Goal: Communication & Community: Answer question/provide support

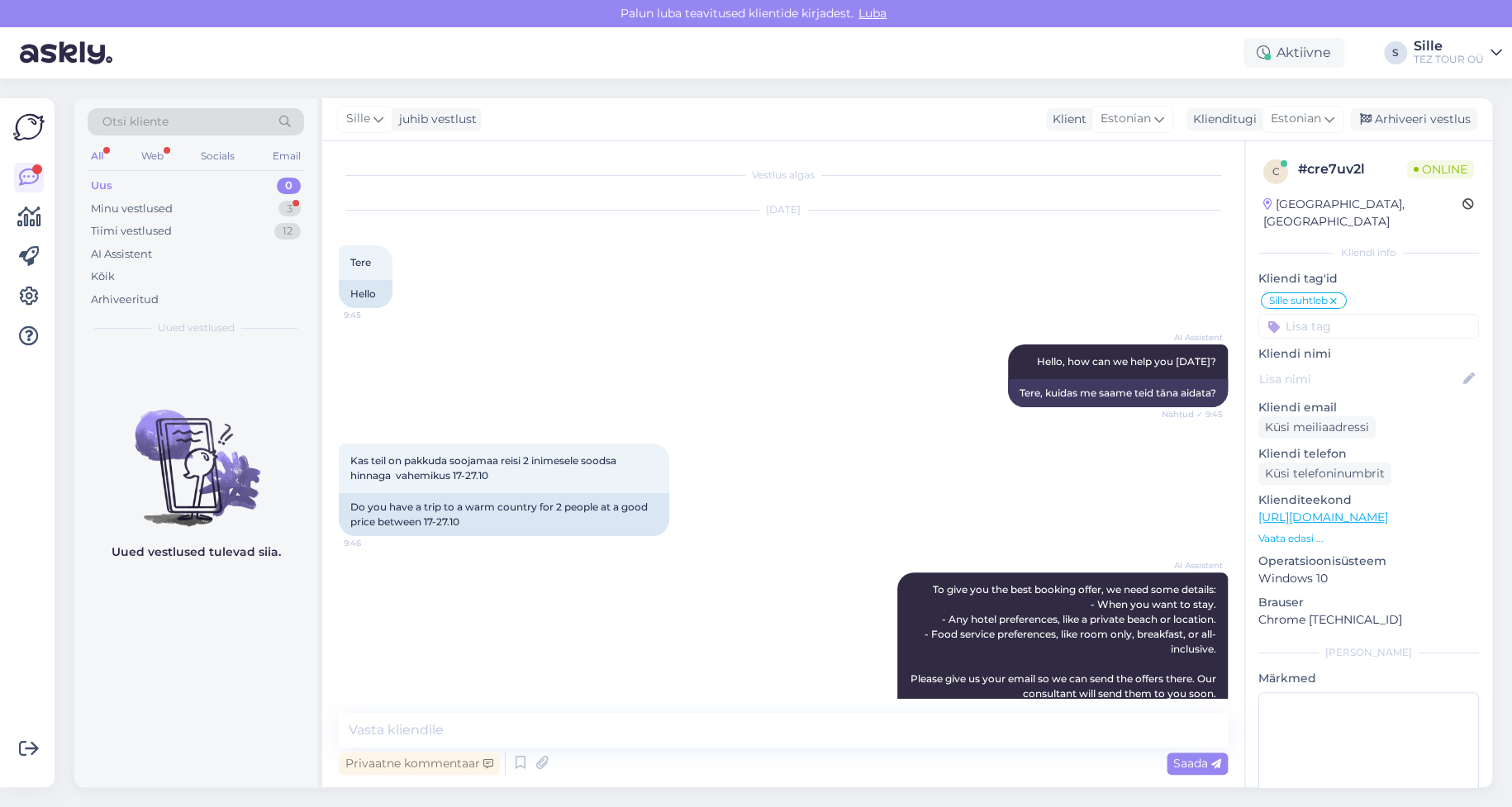
scroll to position [1153, 0]
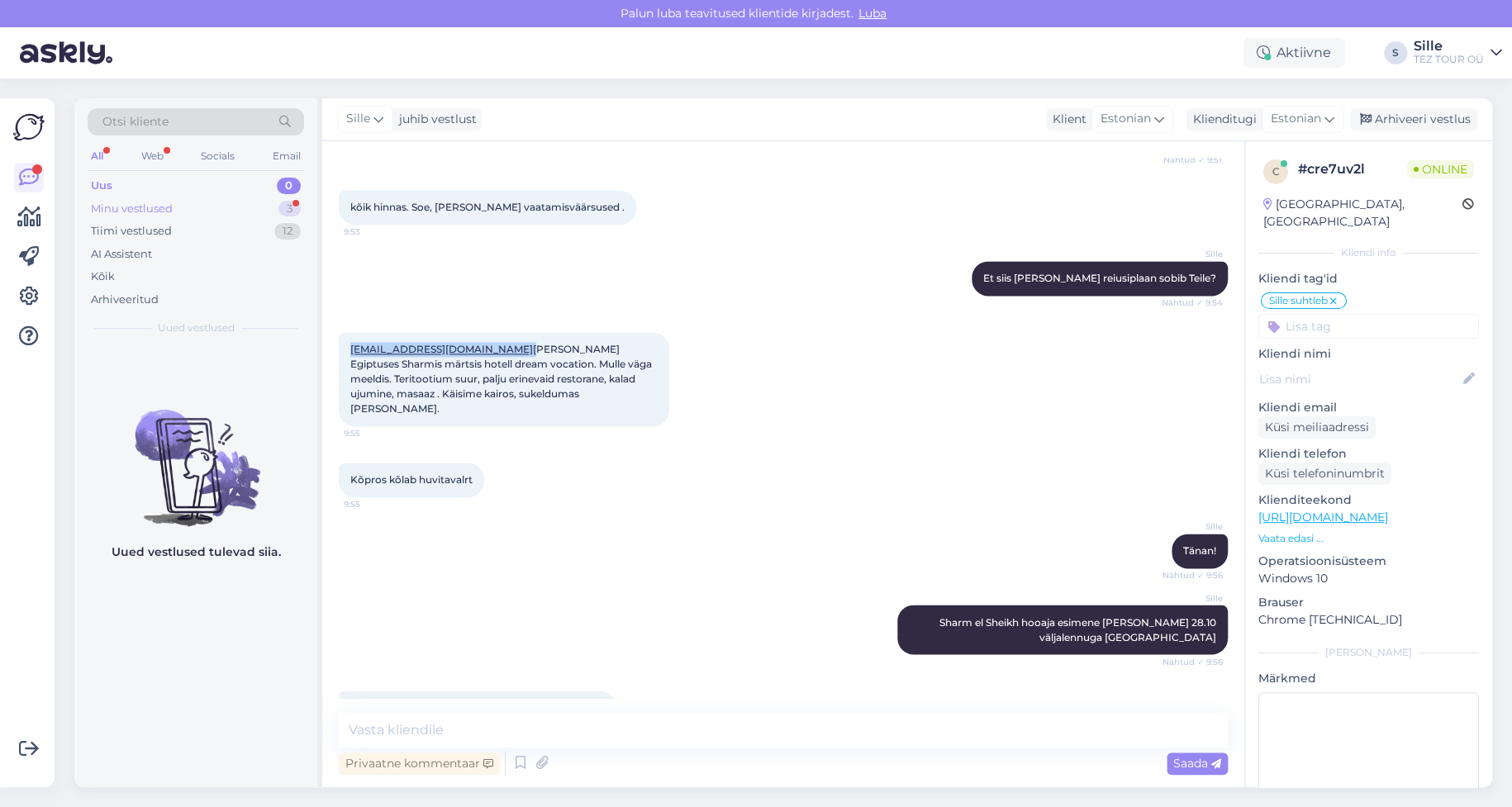
click at [214, 201] on div "Minu vestlused 3" at bounding box center [195, 209] width 216 height 23
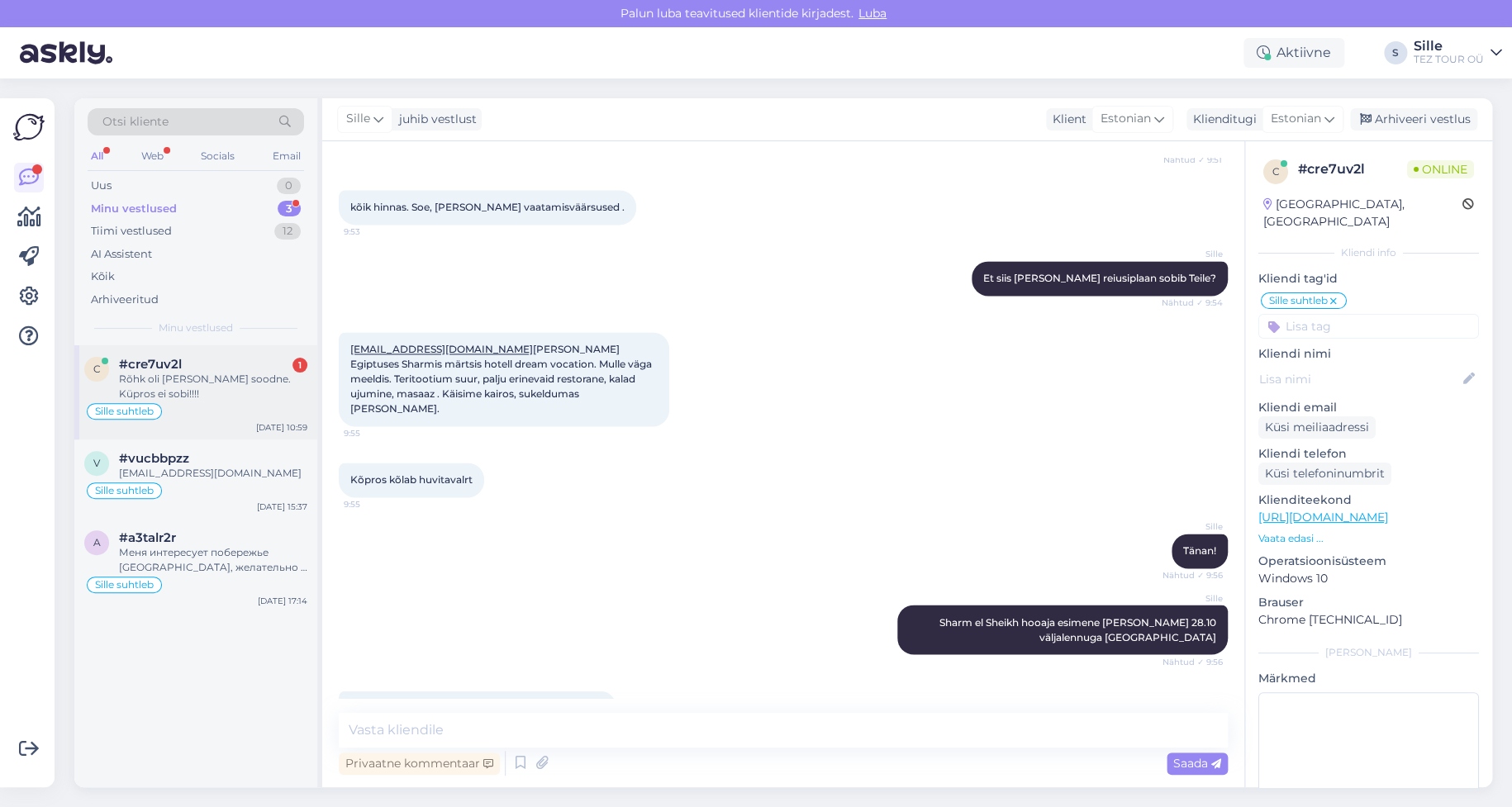
click at [229, 398] on div "Rõhk oli [PERSON_NAME] soodne. Küpros ei sobi!!!!" at bounding box center [213, 387] width 188 height 30
click at [404, 725] on textarea at bounding box center [784, 731] width 890 height 35
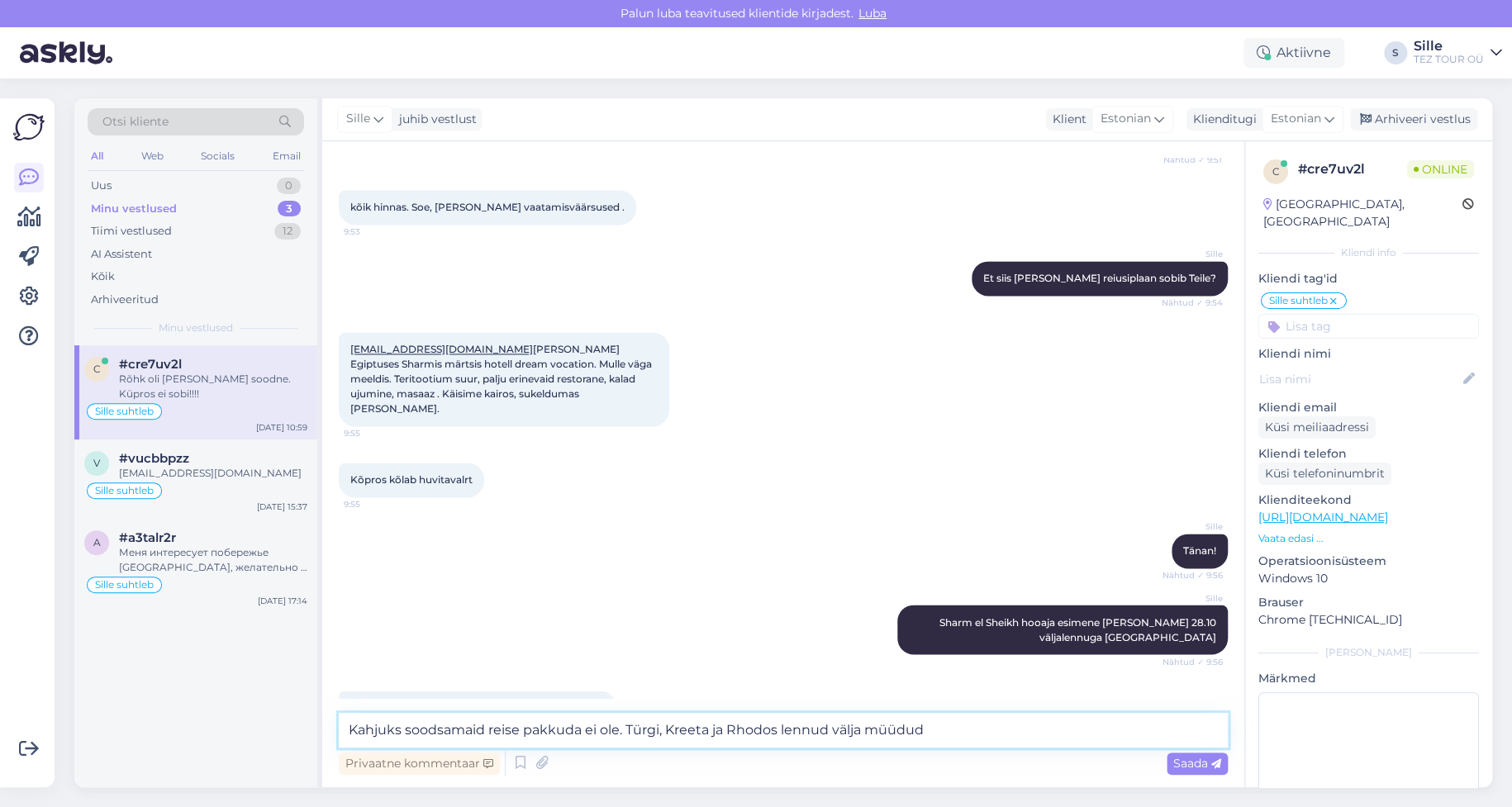
type textarea "Kahjuks soodsamaid reise pakkuda ei ole. Türgi, Kreeta ja Rhodos lennud välja m…"
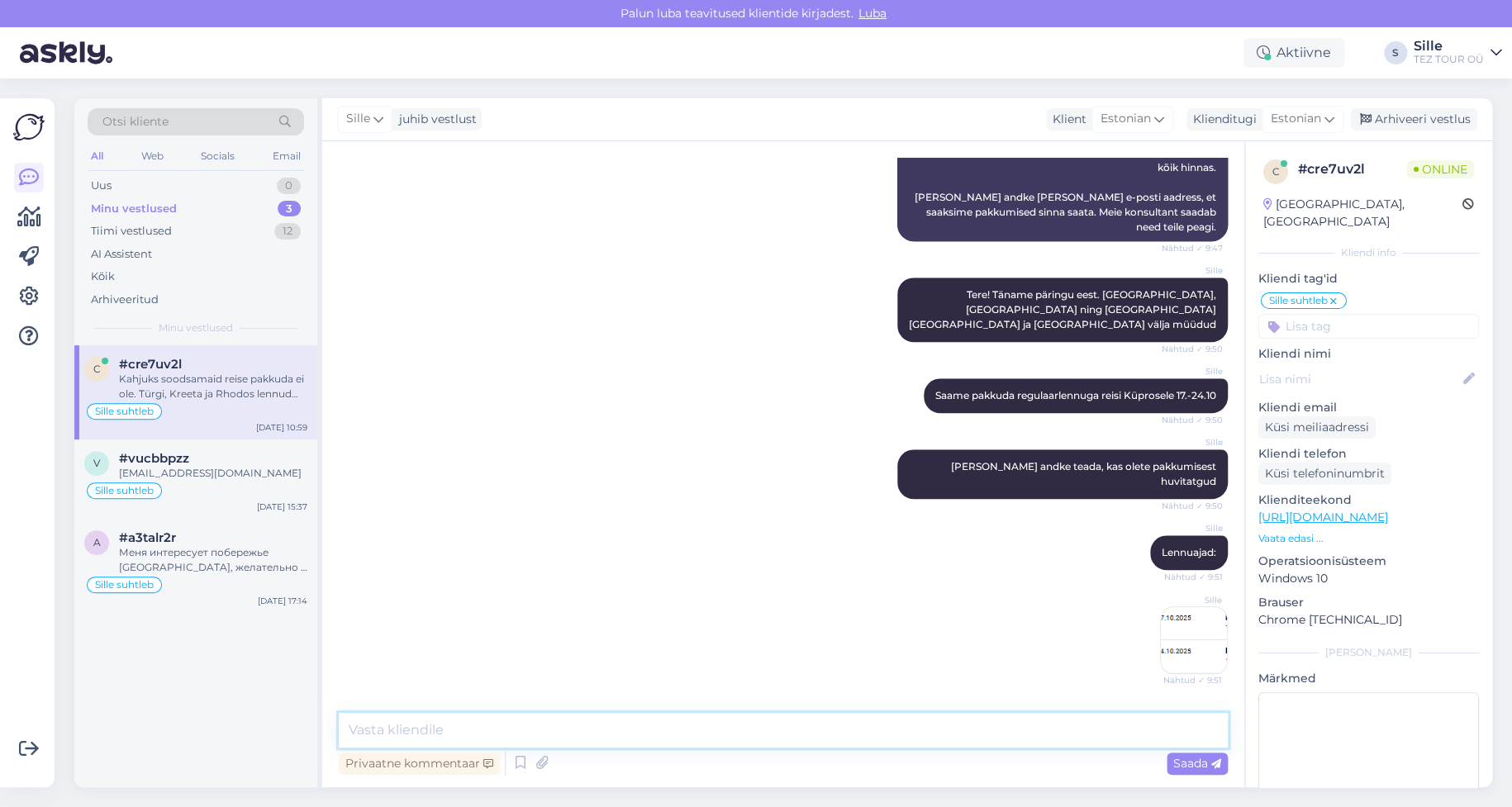
scroll to position [1239, 0]
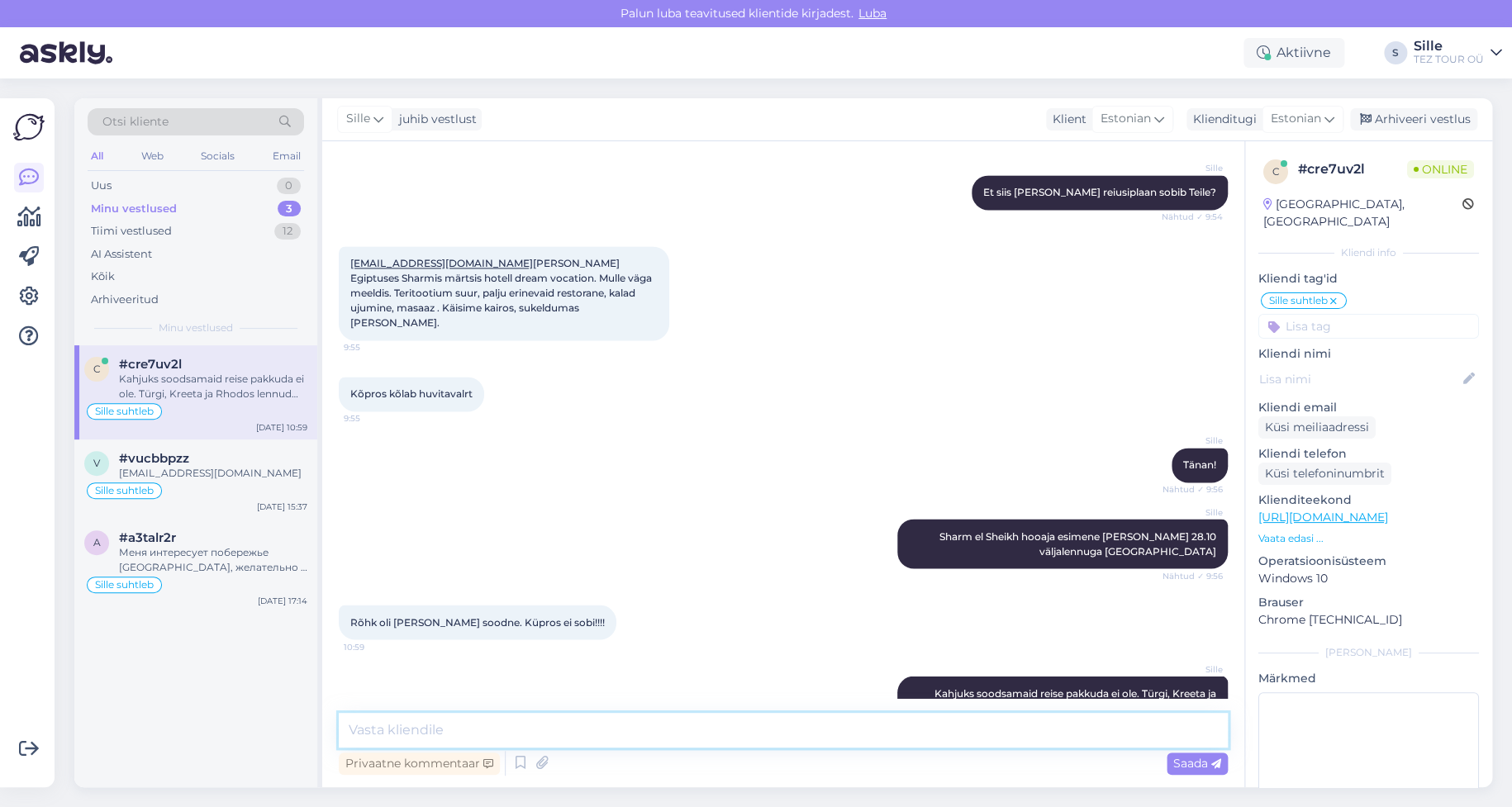
click at [380, 726] on textarea at bounding box center [784, 731] width 890 height 35
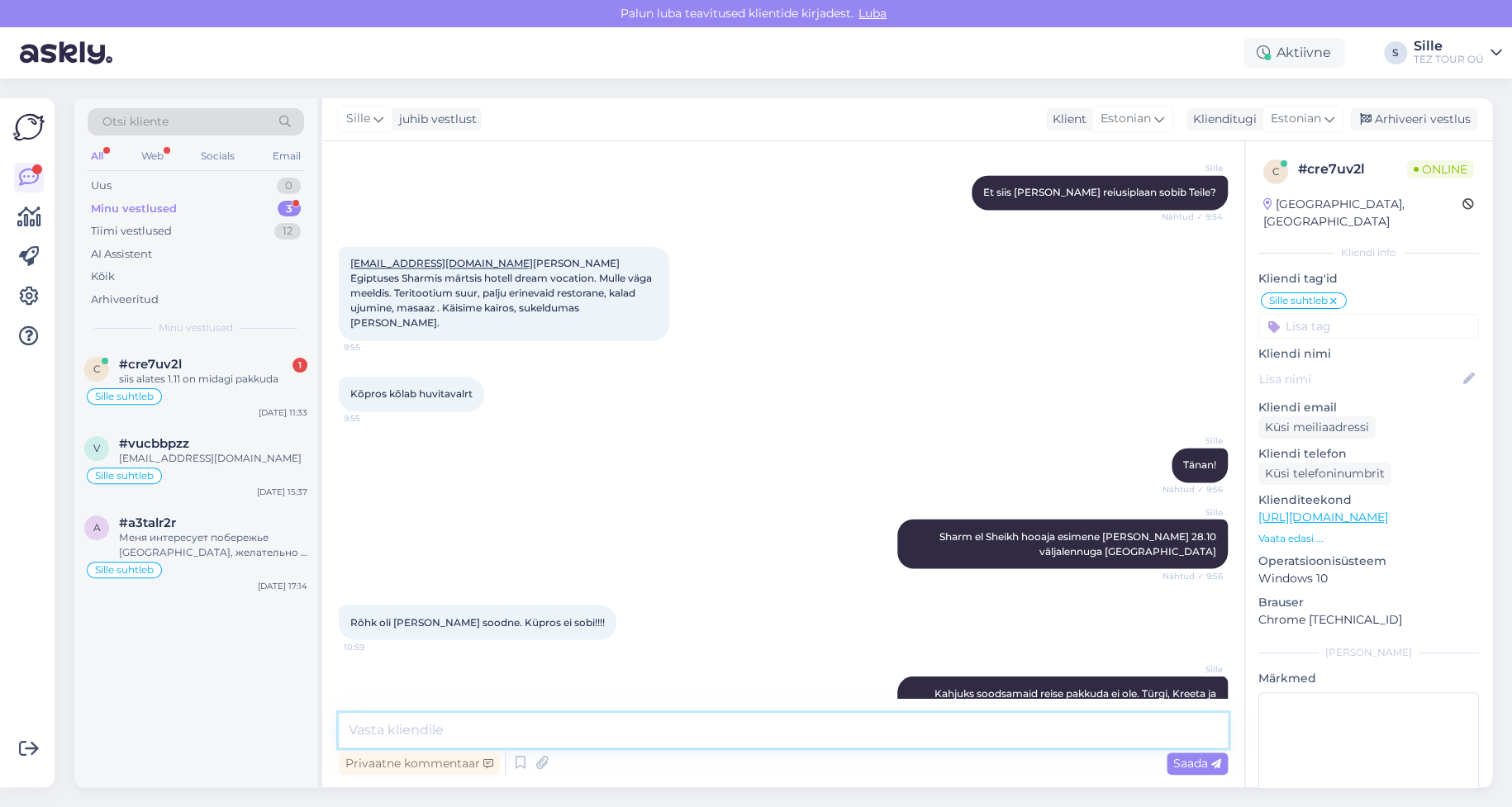
scroll to position [1309, 0]
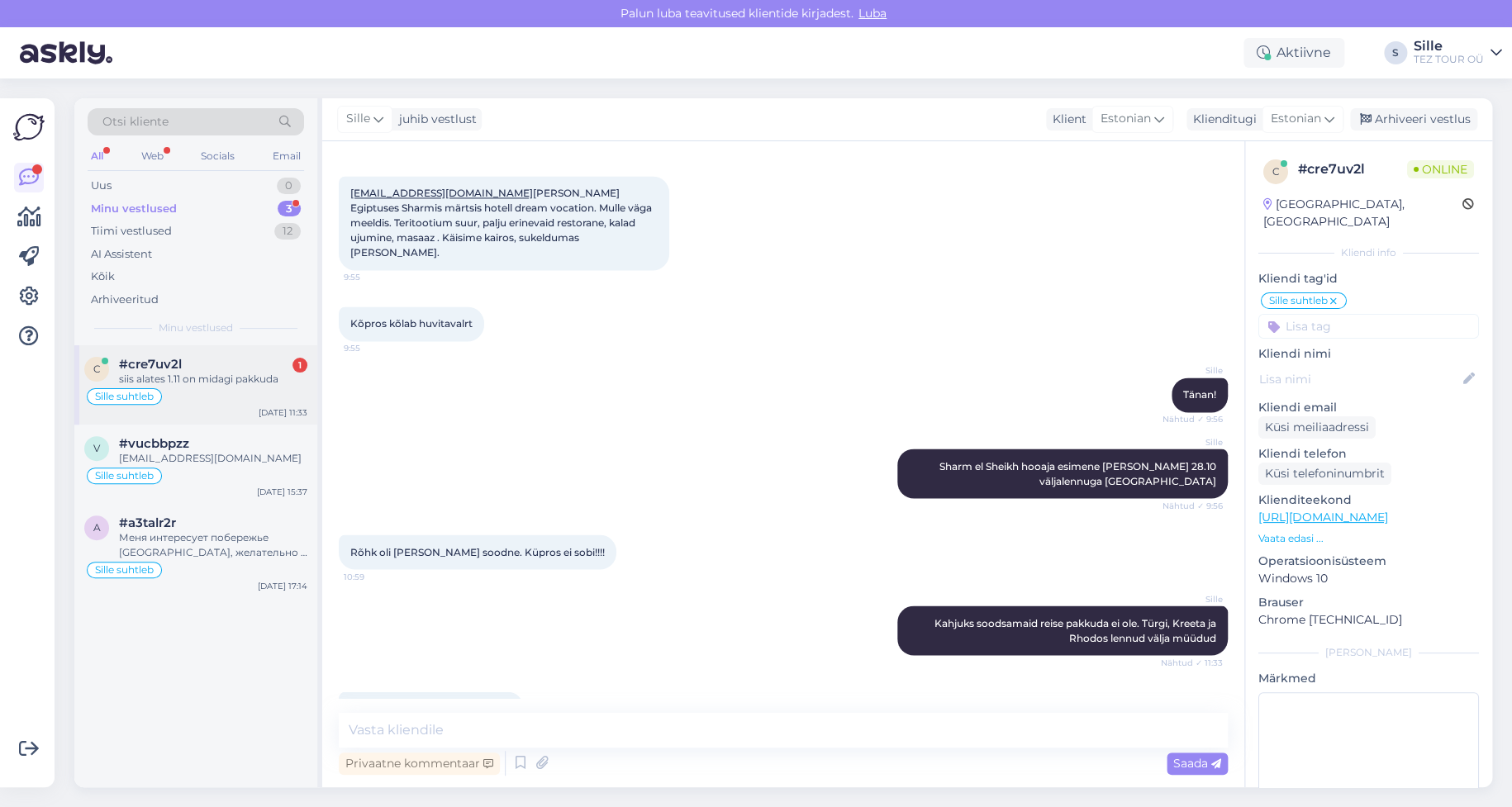
click at [197, 402] on div "Sille suhtleb" at bounding box center [195, 396] width 223 height 20
click at [395, 727] on textarea at bounding box center [784, 731] width 890 height 35
type textarea "Türgi"
